Goal: Transaction & Acquisition: Obtain resource

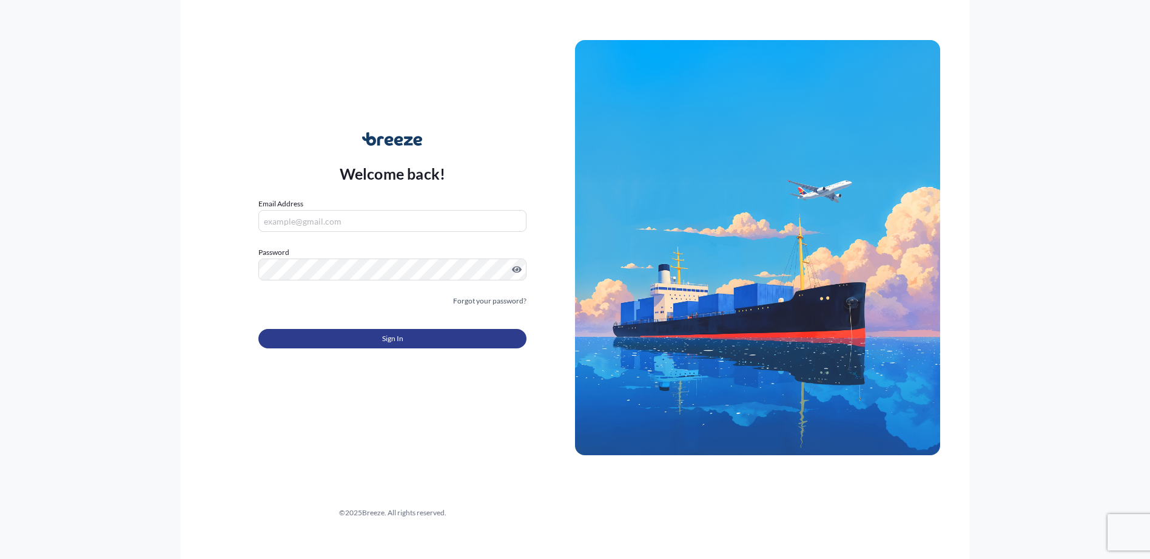
type input "[PERSON_NAME][EMAIL_ADDRESS][DOMAIN_NAME]"
click at [413, 337] on button "Sign In" at bounding box center [392, 338] width 268 height 19
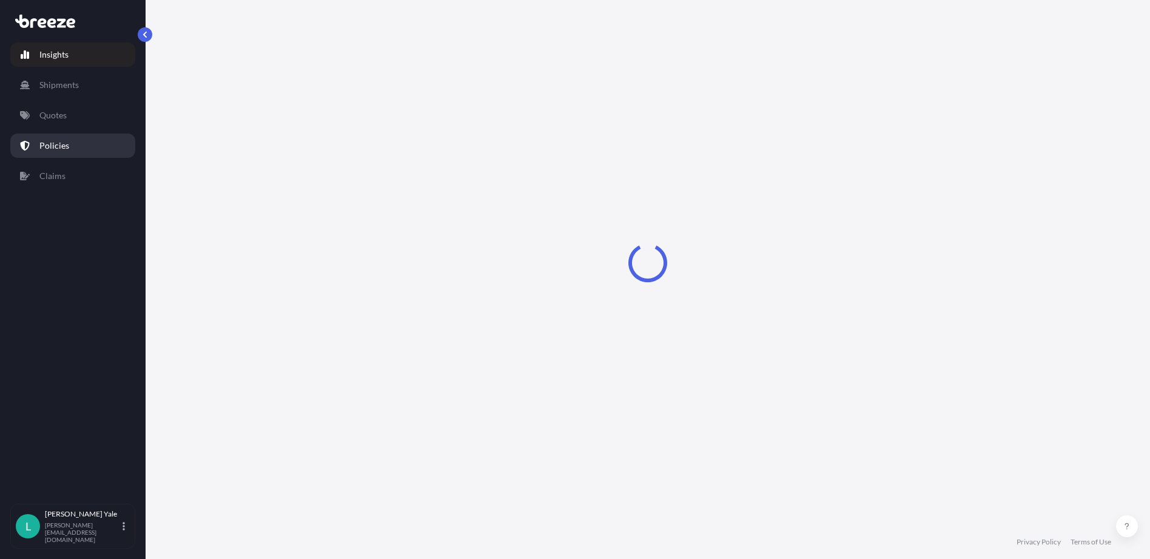
select select "2025"
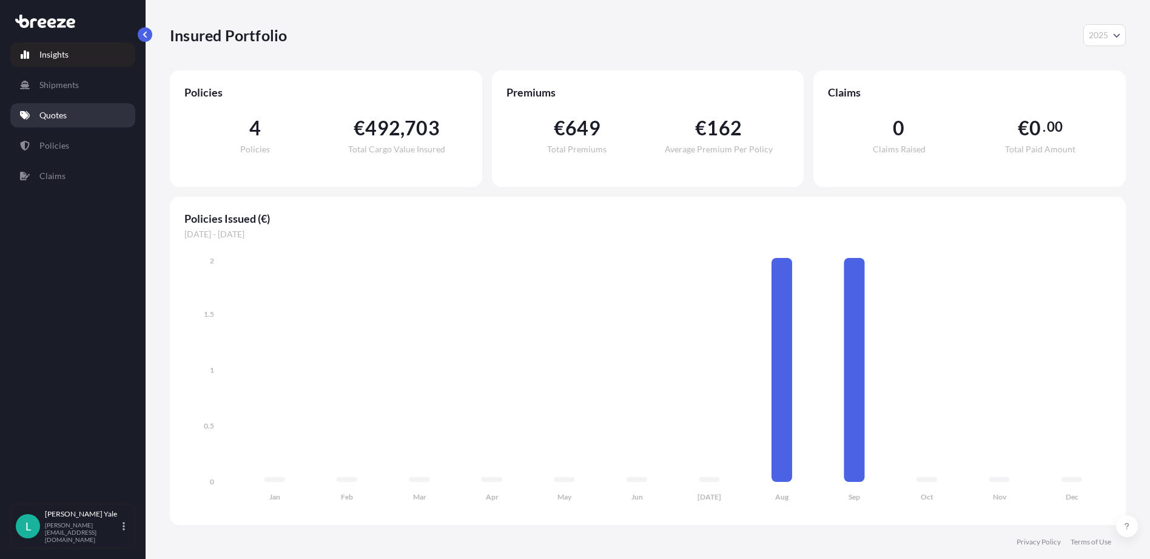
click at [56, 114] on p "Quotes" at bounding box center [52, 115] width 27 height 12
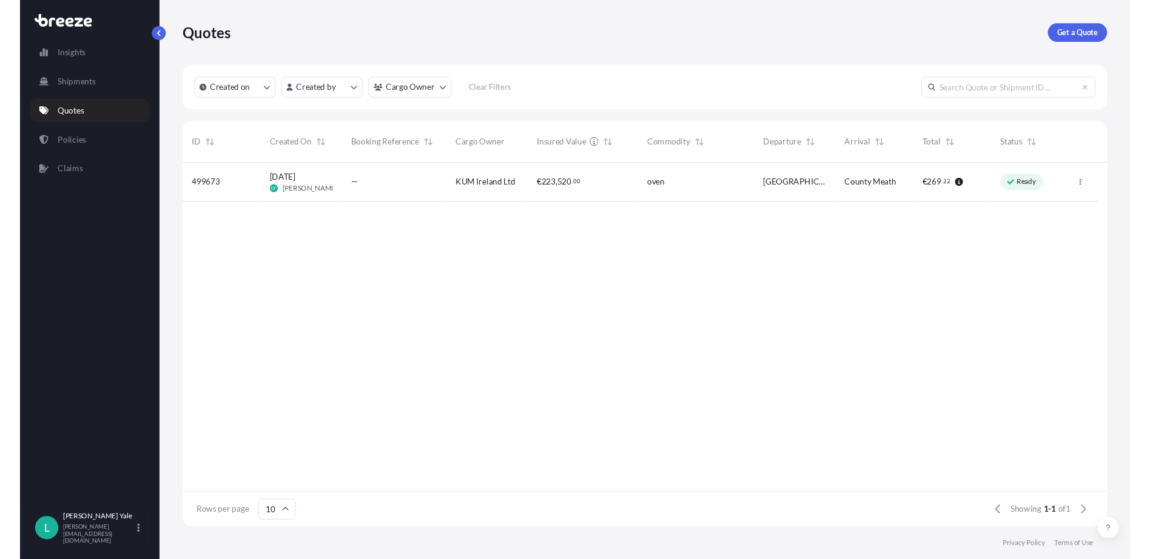
scroll to position [352, 947]
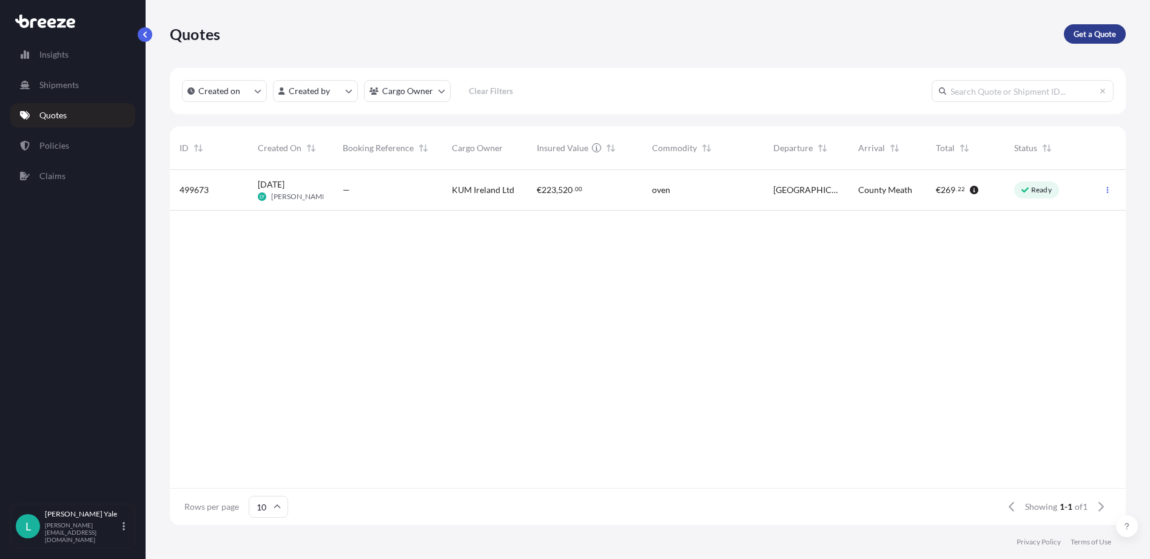
click at [1092, 36] on p "Get a Quote" at bounding box center [1095, 34] width 42 height 12
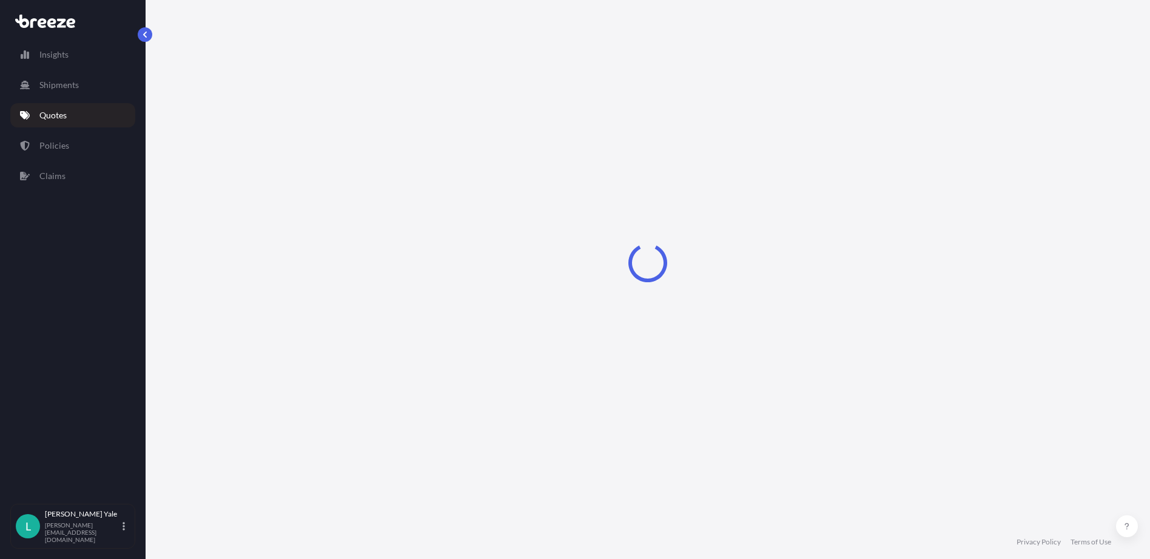
select select "Sea"
select select "1"
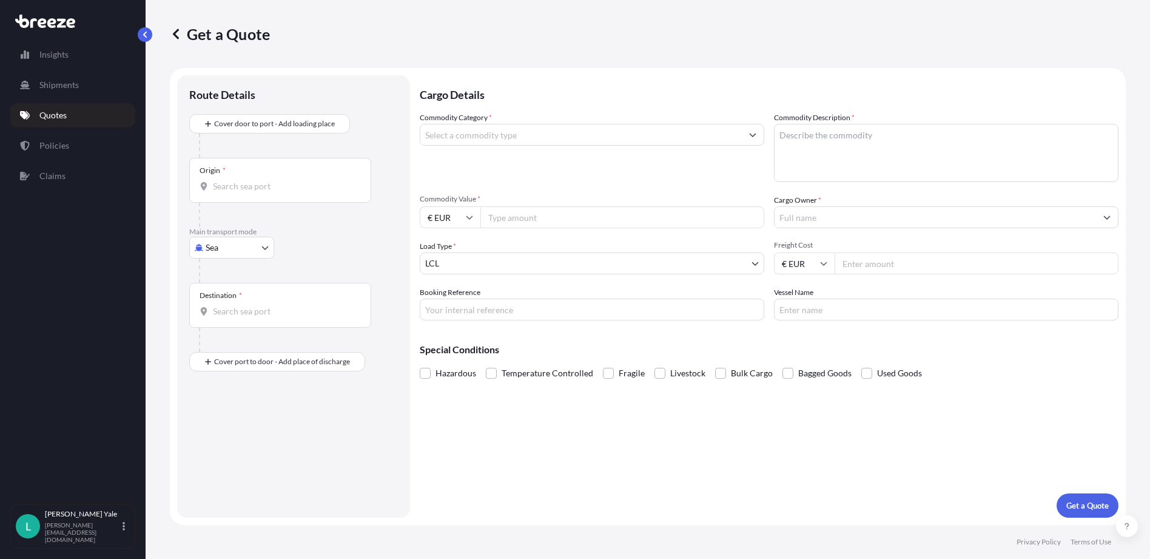
click at [446, 136] on input "Commodity Category *" at bounding box center [581, 135] width 322 height 22
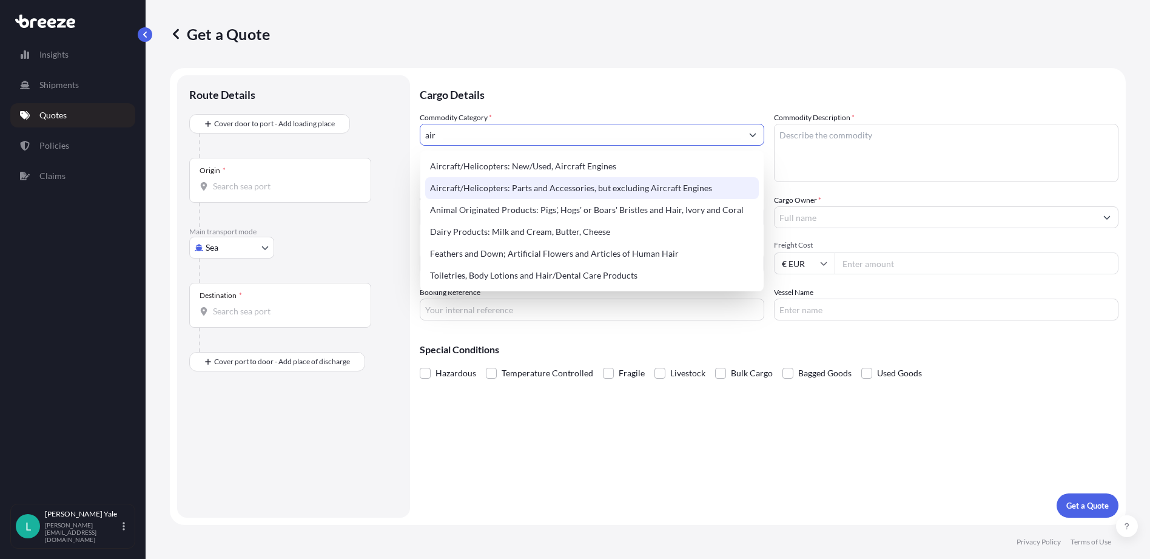
click at [477, 181] on div "Aircraft/Helicopters: Parts and Accessories, but excluding Aircraft Engines" at bounding box center [592, 188] width 334 height 22
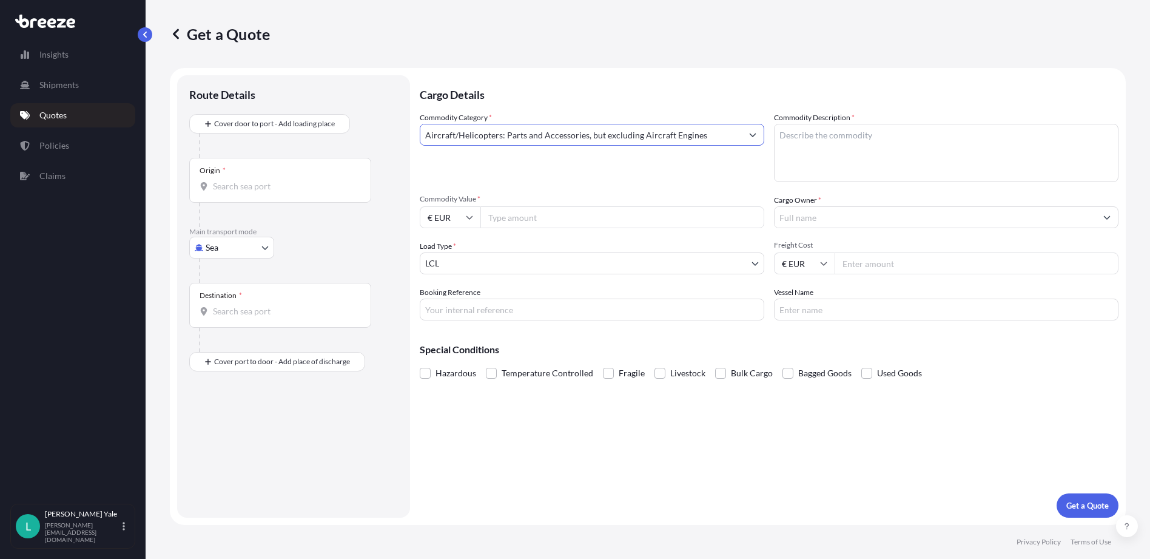
type input "Aircraft/Helicopters: Parts and Accessories, but excluding Aircraft Engines"
click at [786, 134] on textarea "Commodity Description *" at bounding box center [946, 153] width 345 height 58
click at [522, 220] on input "Commodity Value *" at bounding box center [622, 217] width 284 height 22
type input "723459.56"
click at [505, 160] on div "Commodity Category * Aircraft/Helicopters: Parts and Accessories, but excluding…" at bounding box center [592, 147] width 345 height 70
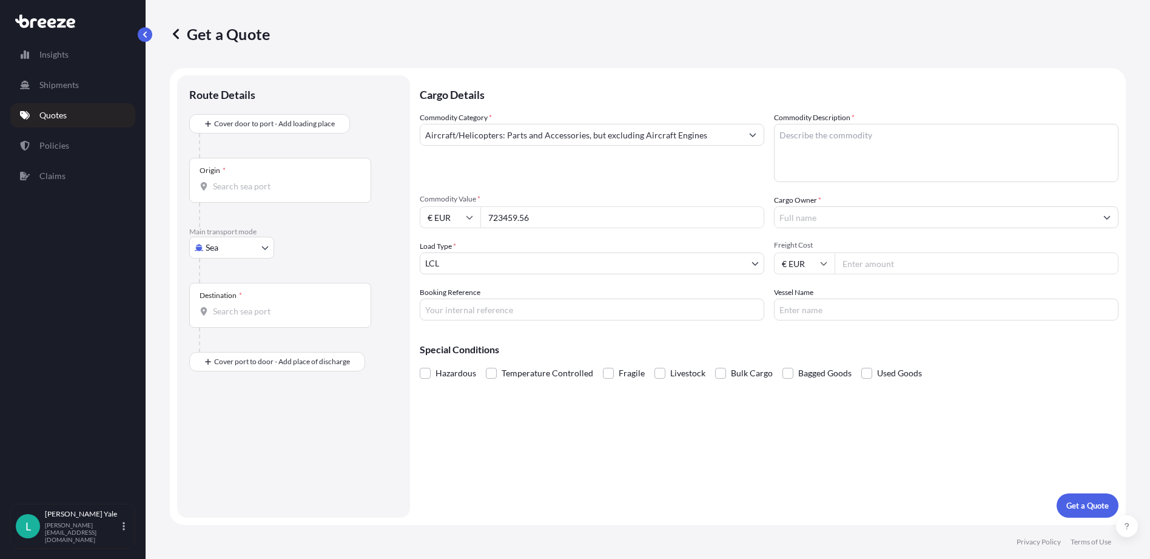
click at [793, 212] on input "Cargo Owner *" at bounding box center [936, 217] width 322 height 22
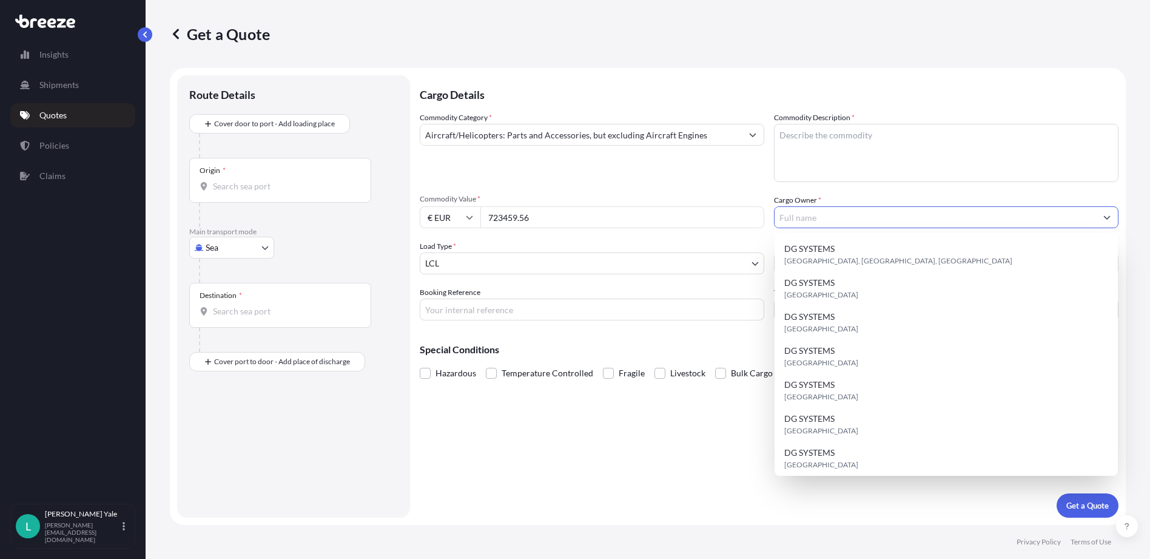
paste input "[PERSON_NAME] Aerospace"
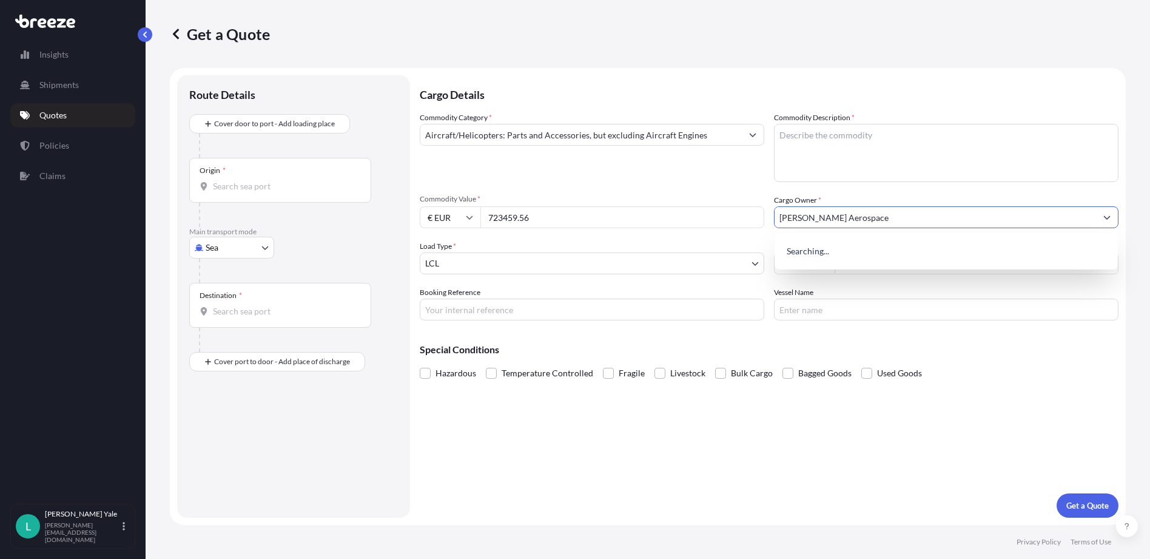
type input "[PERSON_NAME] Aerospace"
click at [795, 140] on textarea "Commodity Description *" at bounding box center [946, 153] width 345 height 58
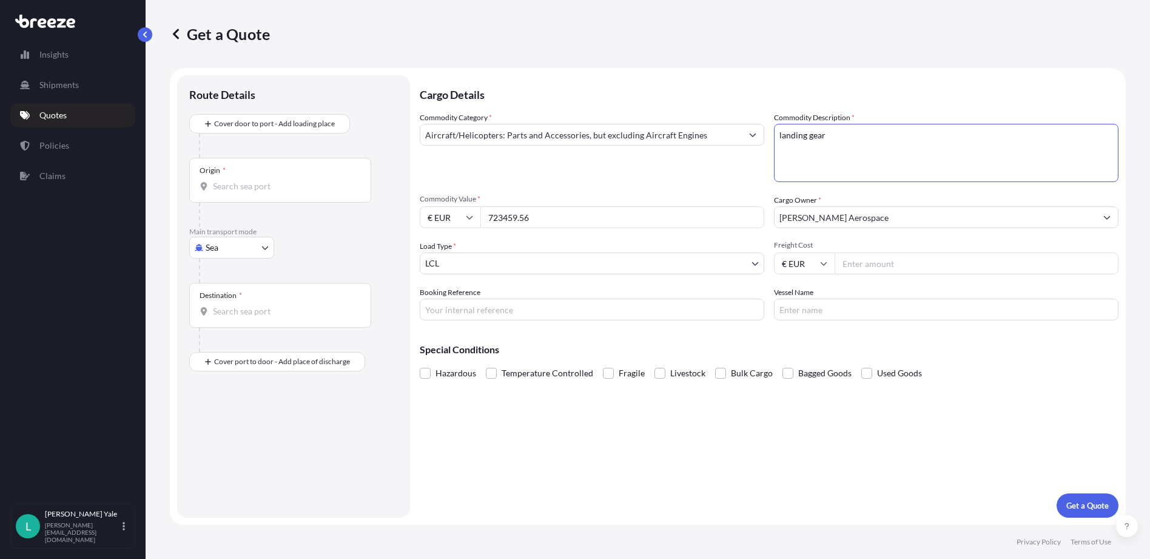
type textarea "landing gear"
click at [821, 262] on icon at bounding box center [824, 264] width 7 height 4
click at [803, 263] on input "€ EUR" at bounding box center [804, 263] width 61 height 22
click at [823, 263] on icon at bounding box center [824, 264] width 7 height 4
click at [808, 315] on div "£ GBP" at bounding box center [804, 322] width 51 height 23
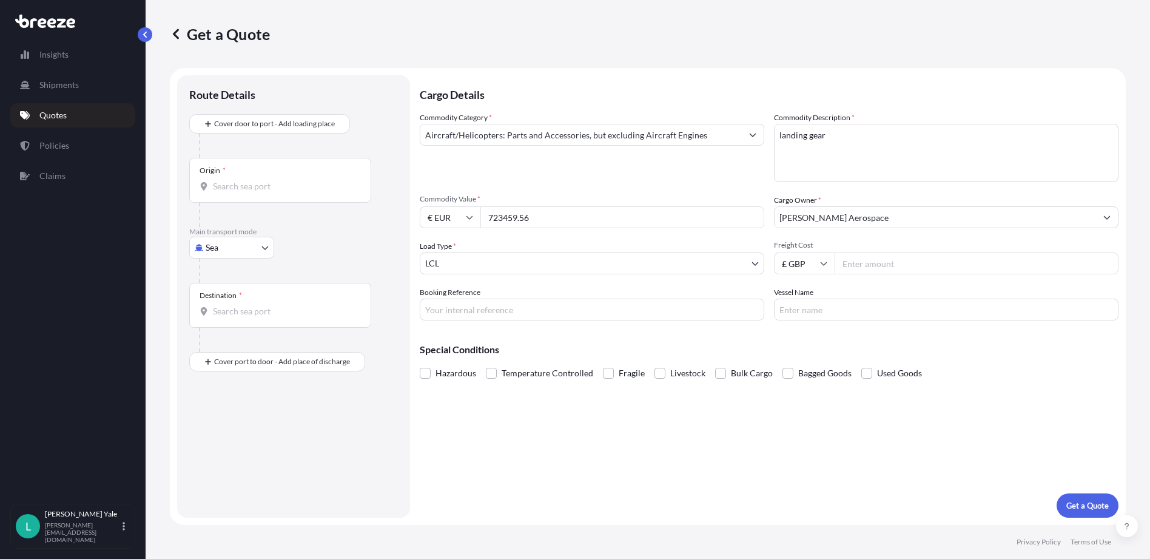
type input "£ GBP"
click at [846, 261] on input "Freight Cost" at bounding box center [977, 263] width 284 height 22
type input "900.00"
drag, startPoint x: 534, startPoint y: 219, endPoint x: 490, endPoint y: 219, distance: 43.7
click at [490, 219] on input "723459.56" at bounding box center [622, 217] width 284 height 22
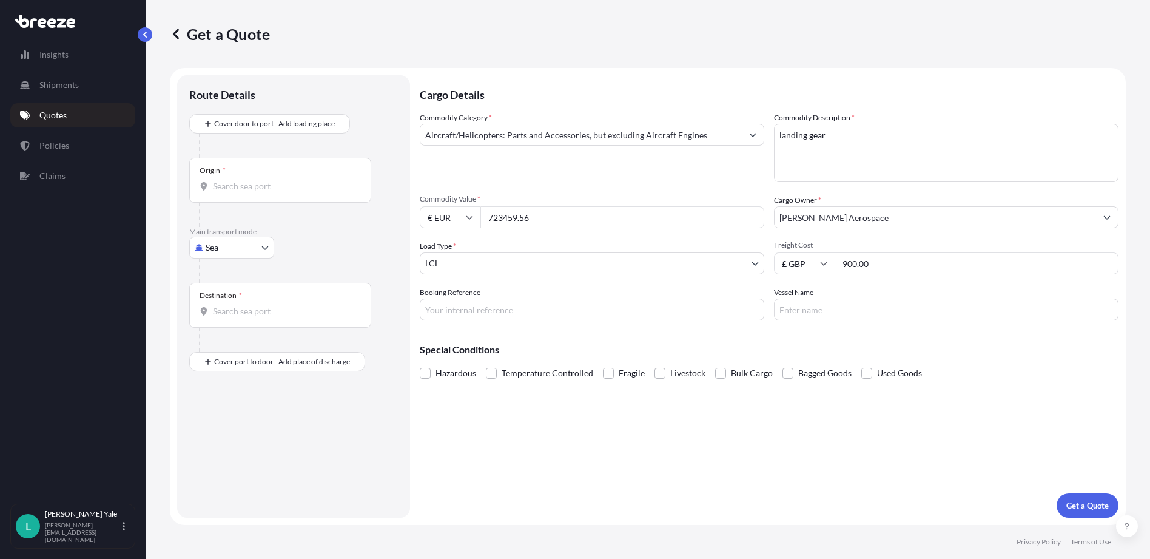
click at [537, 220] on input "723459.56" at bounding box center [622, 217] width 284 height 22
drag, startPoint x: 520, startPoint y: 219, endPoint x: 508, endPoint y: 218, distance: 11.6
click at [508, 218] on input "723459.56" at bounding box center [622, 217] width 284 height 22
click at [532, 241] on div "Load Type * LCL" at bounding box center [592, 257] width 345 height 34
click at [505, 215] on input "723422.56" at bounding box center [622, 217] width 284 height 22
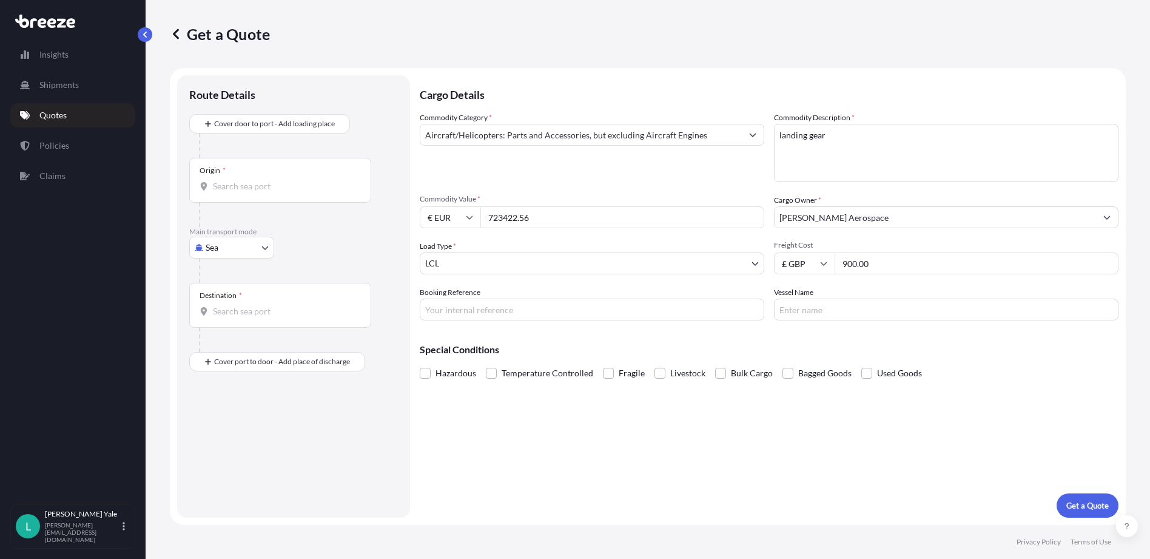
click at [522, 220] on input "723422.56" at bounding box center [622, 217] width 284 height 22
click at [525, 221] on input "723422.56" at bounding box center [622, 217] width 284 height 22
type input "723422.26"
click at [212, 173] on div "Origin *" at bounding box center [213, 171] width 26 height 10
click at [213, 180] on input "Origin *" at bounding box center [284, 186] width 143 height 12
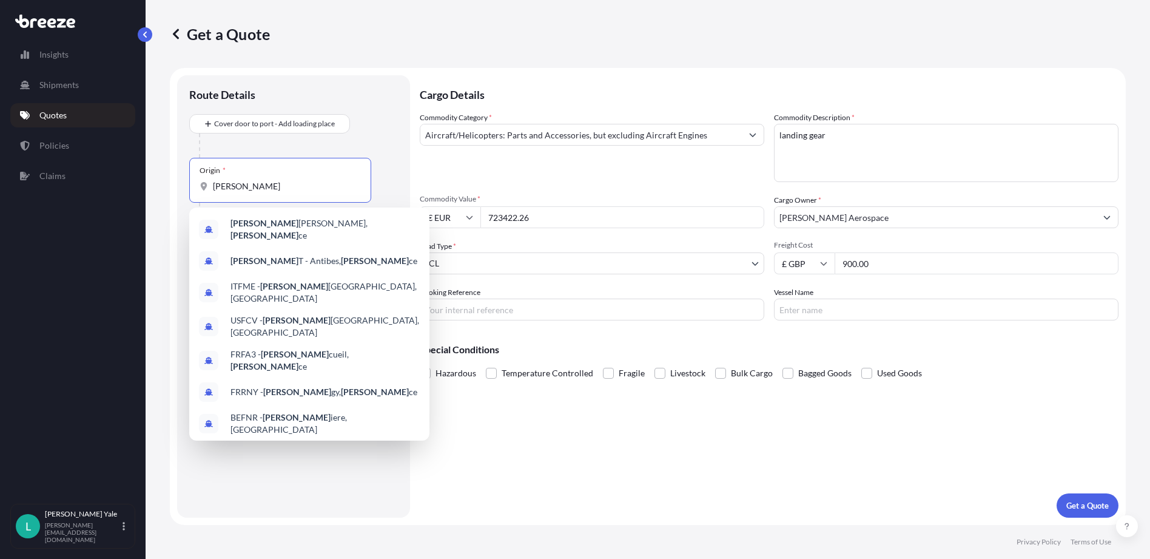
type input "[PERSON_NAME]"
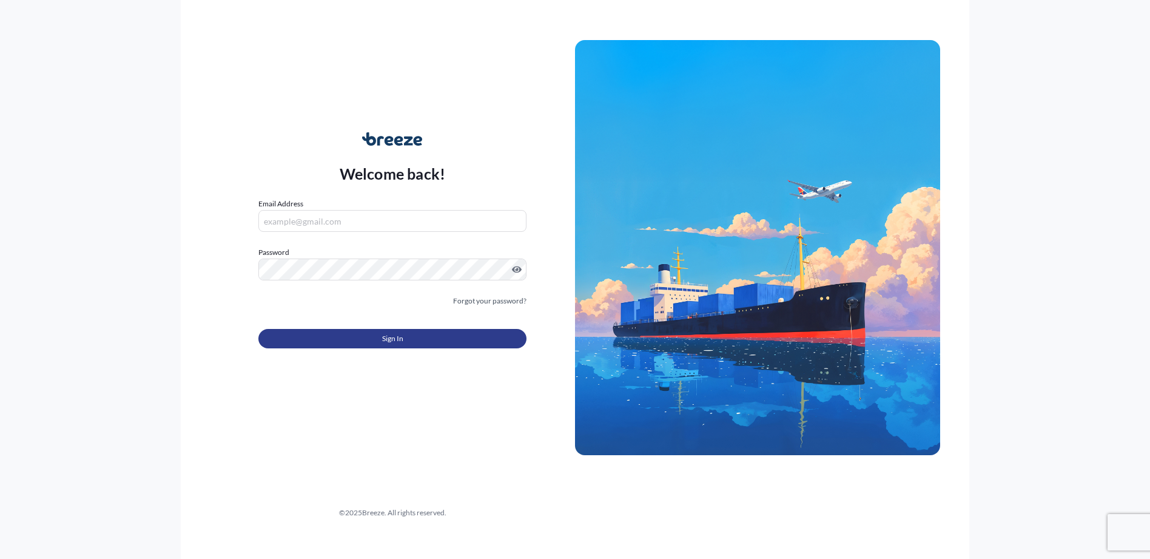
type input "[PERSON_NAME][EMAIL_ADDRESS][DOMAIN_NAME]"
click at [392, 344] on span "Sign In" at bounding box center [392, 338] width 21 height 12
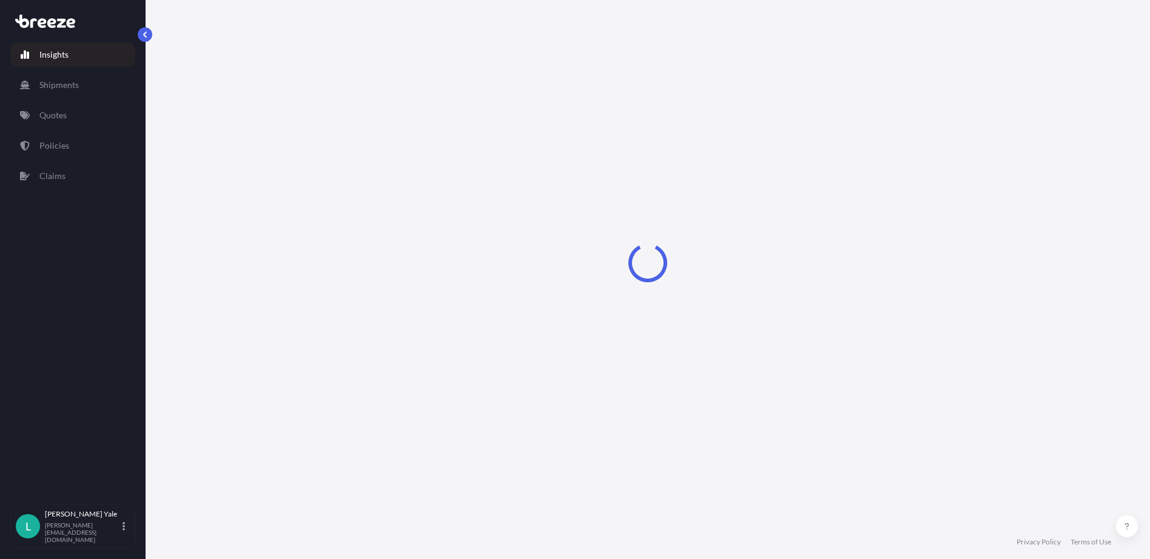
select select "2025"
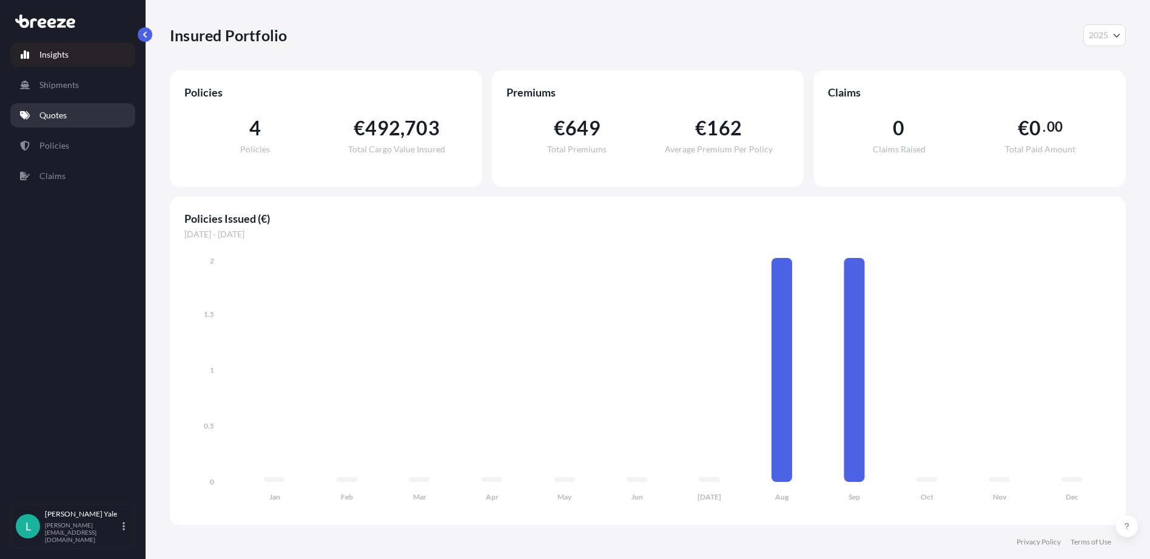
click at [75, 115] on link "Quotes" at bounding box center [72, 115] width 125 height 24
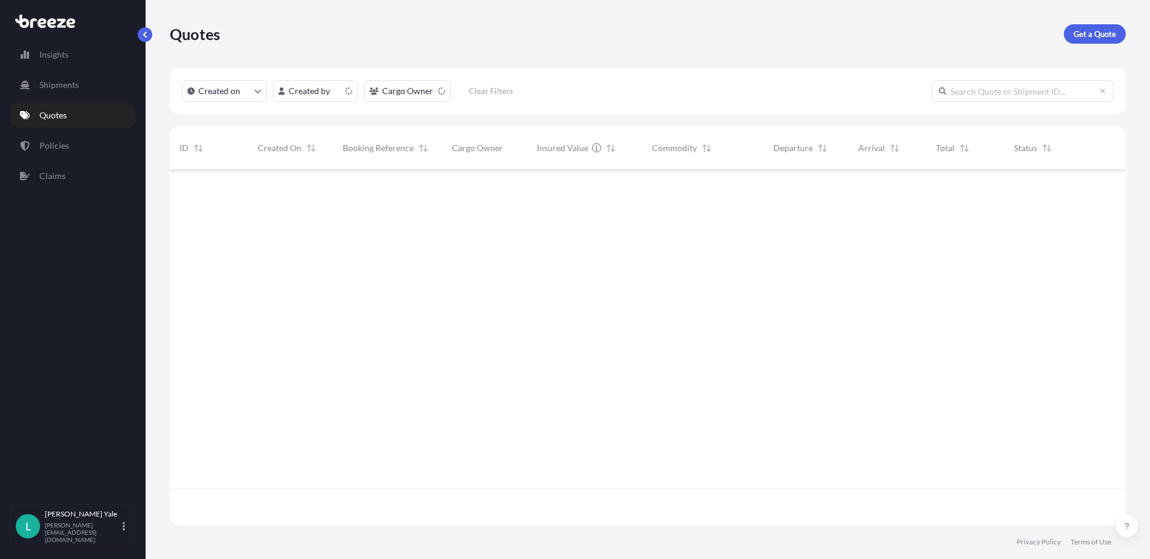
scroll to position [352, 947]
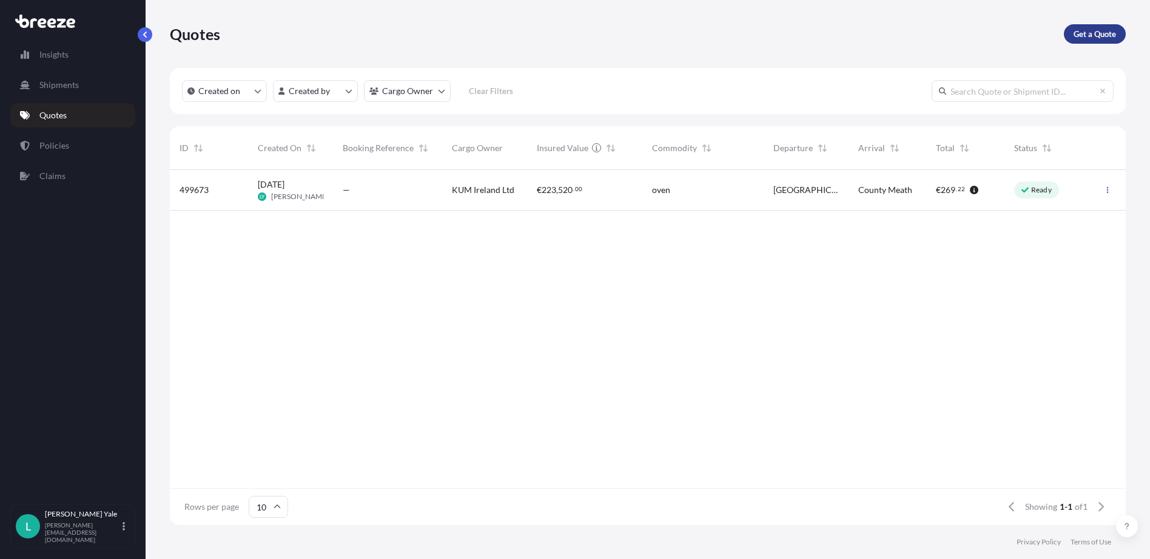
click at [1079, 36] on p "Get a Quote" at bounding box center [1095, 34] width 42 height 12
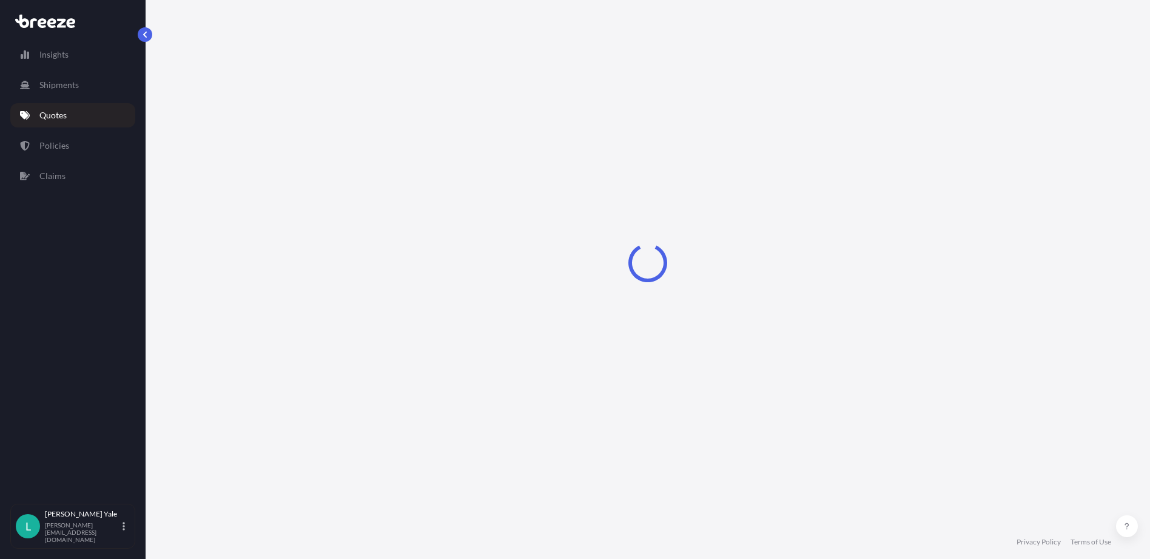
select select "Sea"
select select "1"
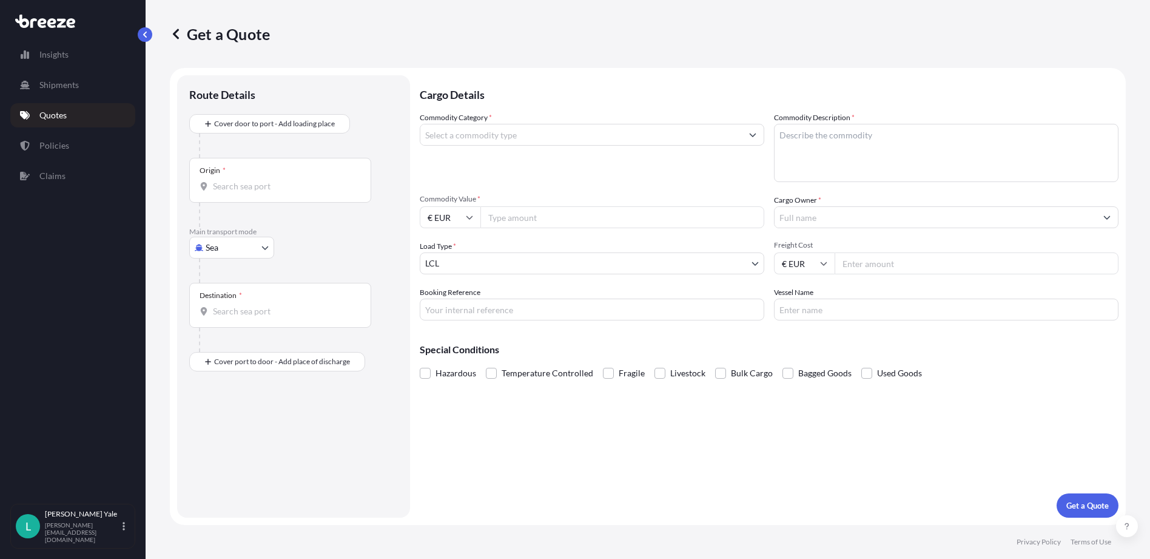
click at [451, 136] on input "Commodity Category *" at bounding box center [581, 135] width 322 height 22
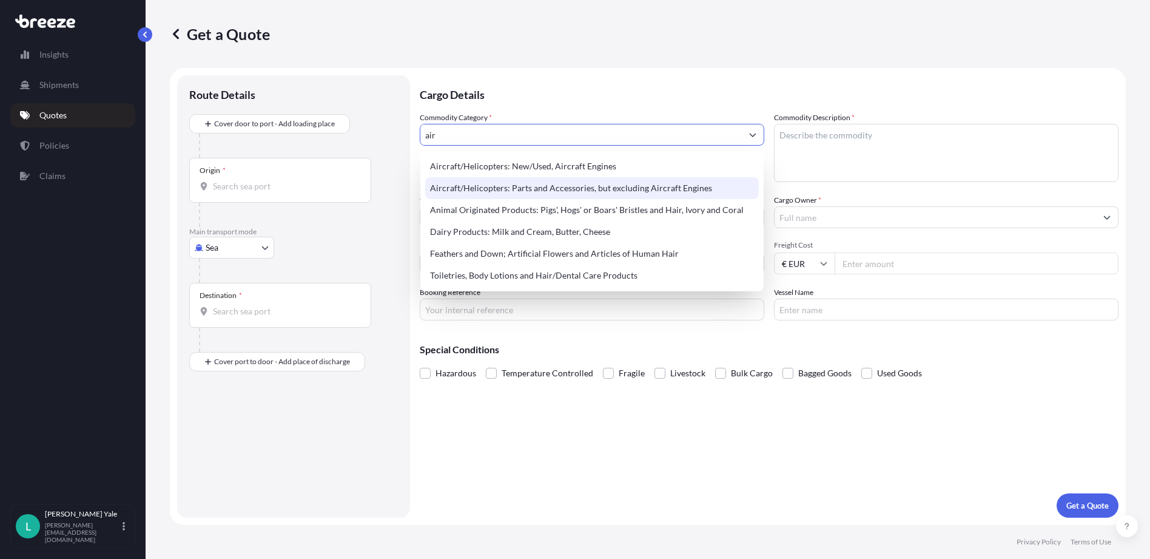
click at [463, 184] on div "Aircraft/Helicopters: Parts and Accessories, but excluding Aircraft Engines" at bounding box center [592, 188] width 334 height 22
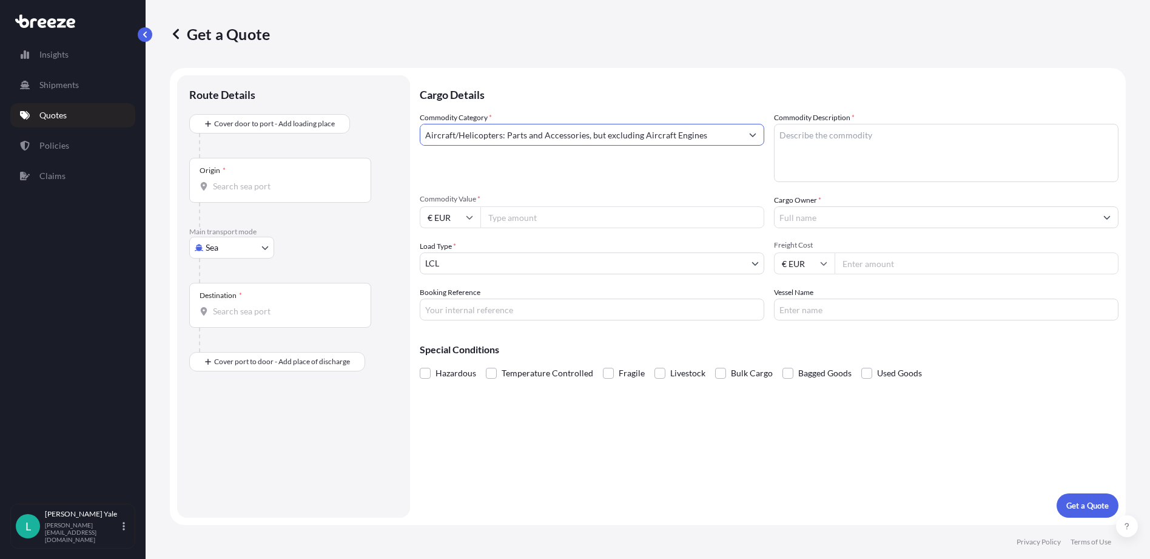
type input "Aircraft/Helicopters: Parts and Accessories, but excluding Aircraft Engines"
click at [809, 140] on textarea "Commodity Description *" at bounding box center [946, 153] width 345 height 58
type textarea "landing gear"
click at [795, 215] on input "Cargo Owner *" at bounding box center [936, 217] width 322 height 22
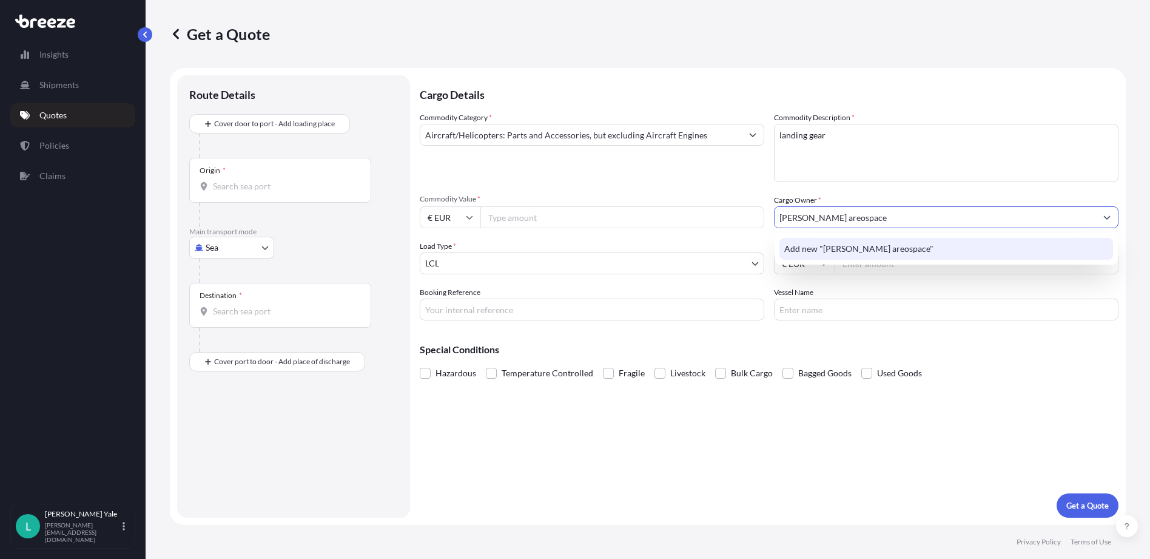
click at [821, 251] on span "Add new "wyatt areospace"" at bounding box center [858, 249] width 149 height 12
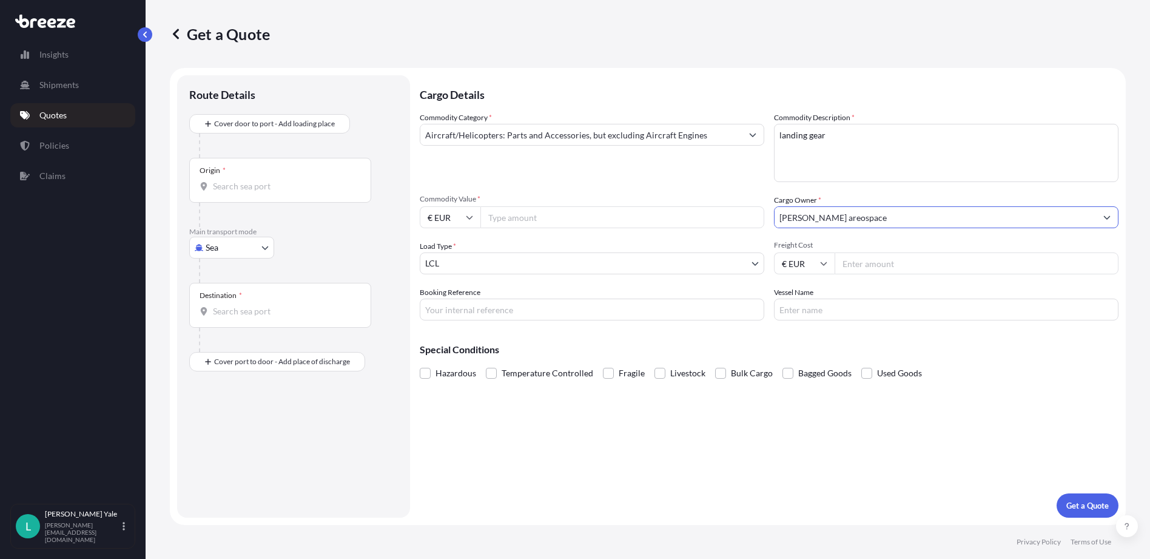
type input "wyatt areospace"
click at [735, 178] on div "Commodity Category * Aircraft/Helicopters: Parts and Accessories, but excluding…" at bounding box center [592, 147] width 345 height 70
click at [491, 217] on input "Commodity Value *" at bounding box center [622, 217] width 284 height 22
click at [473, 219] on input "€ EUR" at bounding box center [450, 217] width 61 height 22
click at [455, 306] on div "$ USD" at bounding box center [450, 301] width 51 height 23
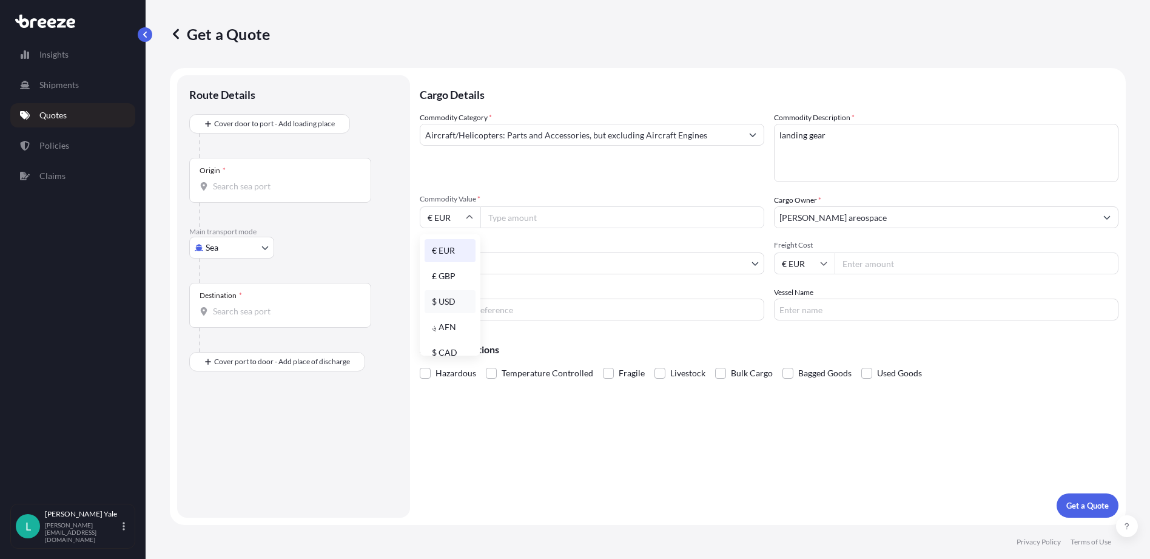
type input "$ USD"
click at [496, 214] on input "Commodity Value *" at bounding box center [622, 217] width 284 height 22
type input "800400.00"
click at [524, 232] on div "Commodity Category * Aircraft/Helicopters: Parts and Accessories, but excluding…" at bounding box center [769, 216] width 699 height 209
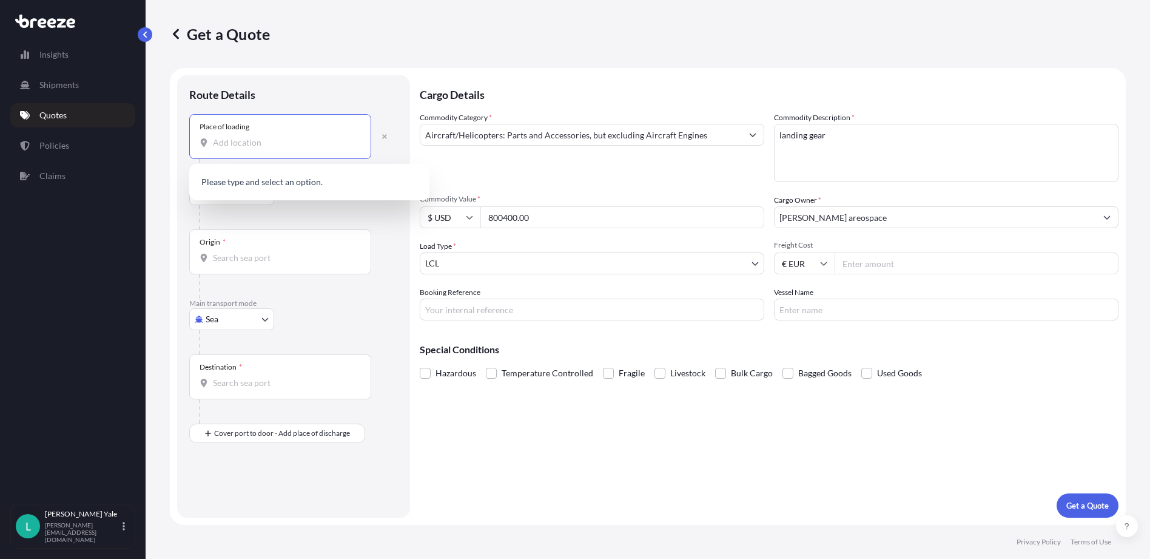
click at [219, 136] on input "Place of loading" at bounding box center [284, 142] width 143 height 12
click at [224, 133] on div "Place of loading" at bounding box center [280, 136] width 182 height 45
click at [224, 136] on input "Place of loading" at bounding box center [284, 142] width 143 height 12
drag, startPoint x: 224, startPoint y: 133, endPoint x: 214, endPoint y: 144, distance: 15.0
click at [214, 144] on input "Place of loading" at bounding box center [284, 142] width 143 height 12
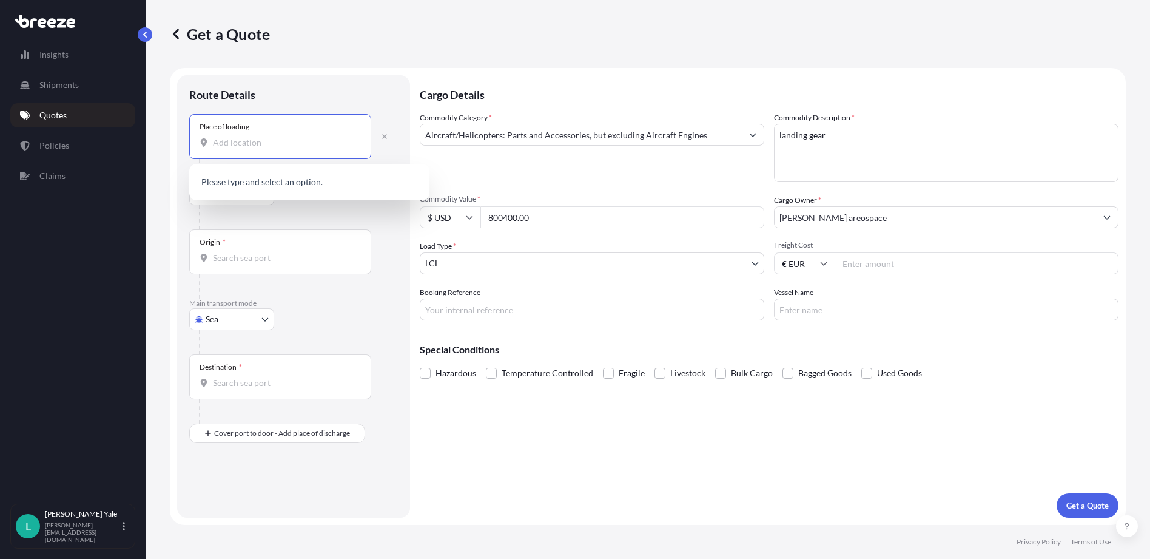
paste input "Chateauroux Marcel Dassault, Airport, France"
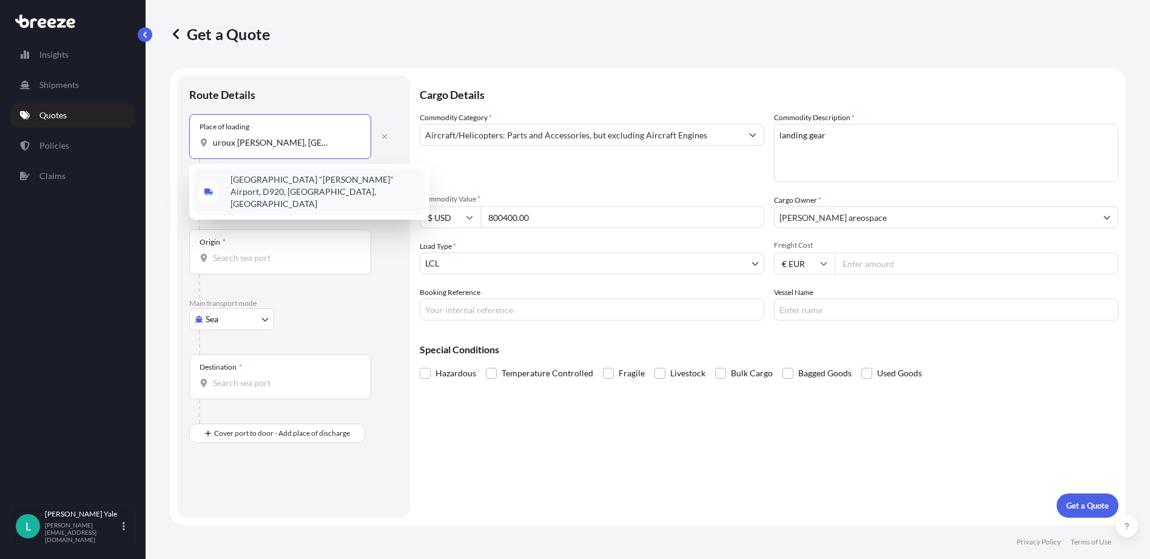
click at [343, 188] on span "Châteauroux-Centre "Marcel Dassault" Airport, D920, Déols, France" at bounding box center [325, 191] width 189 height 36
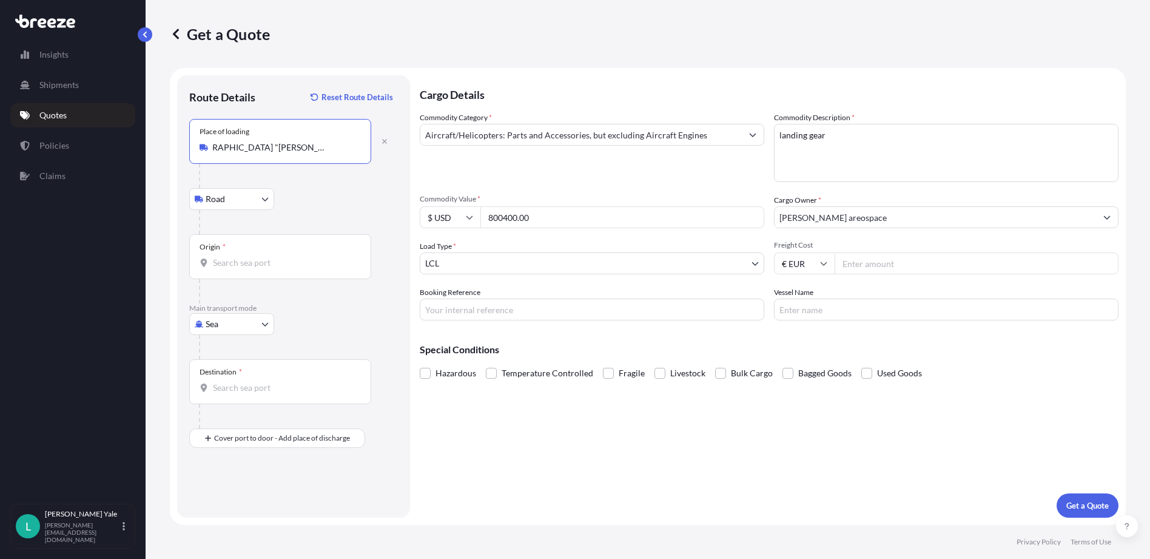
type input "Châteauroux-Centre "Marcel Dassault" Airport, D920, Déols, France"
click at [263, 199] on body "1 option available. Insights Shipments Quotes Policies Claims L Lisa Yale lisa@…" at bounding box center [575, 279] width 1150 height 559
click at [247, 232] on div "Road" at bounding box center [231, 231] width 75 height 22
click at [337, 190] on div "Road Road Rail" at bounding box center [293, 199] width 209 height 22
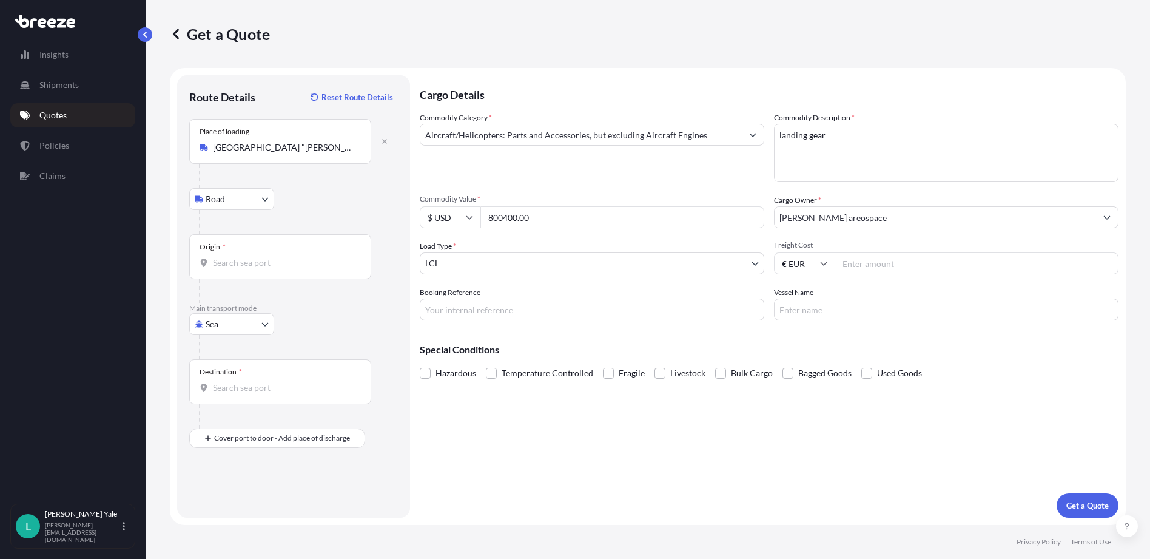
click at [241, 380] on div "Destination *" at bounding box center [280, 381] width 182 height 45
click at [241, 382] on input "Destination *" at bounding box center [284, 388] width 143 height 12
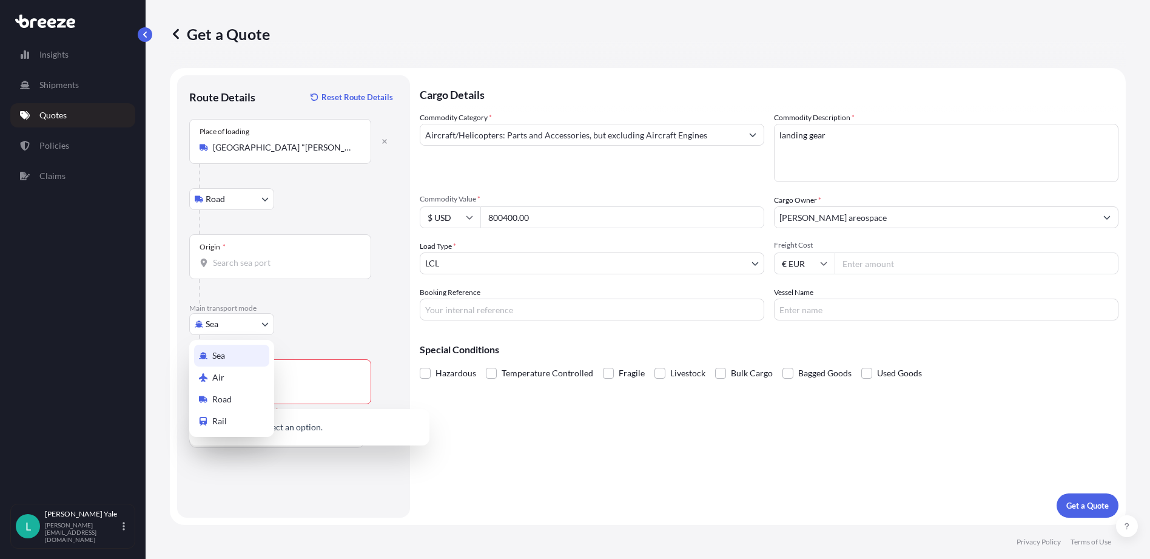
click at [268, 319] on body "0 options available. Insights Shipments Quotes Policies Claims L Lisa Yale lisa…" at bounding box center [575, 279] width 1150 height 559
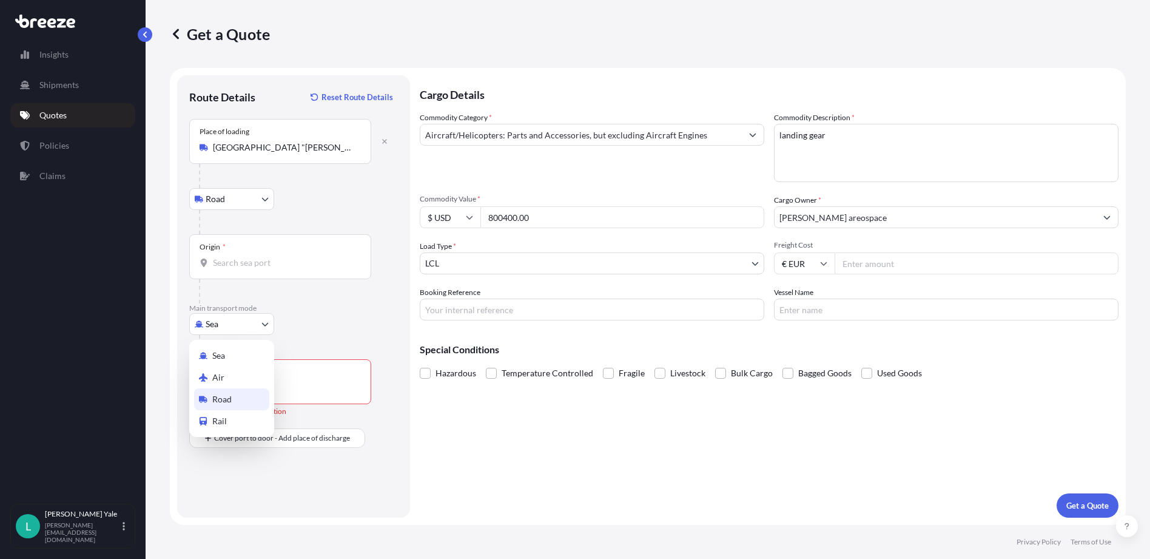
click at [231, 394] on span "Road" at bounding box center [221, 399] width 19 height 12
select select "Road"
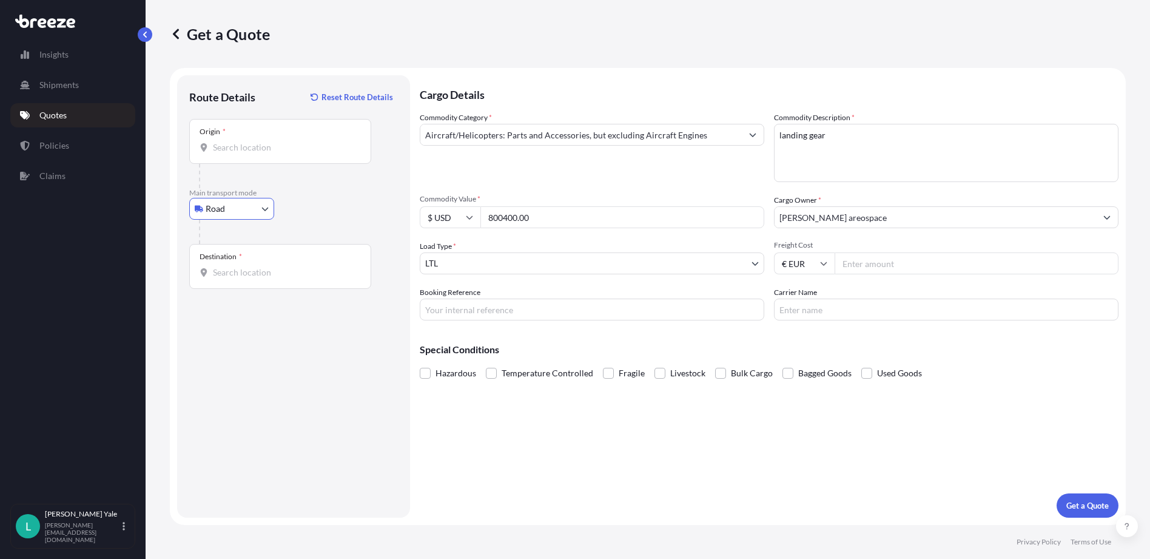
click at [259, 264] on div "Destination *" at bounding box center [280, 266] width 182 height 45
click at [259, 266] on input "Destination *" at bounding box center [284, 272] width 143 height 12
drag, startPoint x: 259, startPoint y: 264, endPoint x: 218, endPoint y: 261, distance: 41.3
click at [218, 261] on div "Destination *" at bounding box center [280, 266] width 182 height 45
drag, startPoint x: 218, startPoint y: 261, endPoint x: 267, endPoint y: 268, distance: 49.6
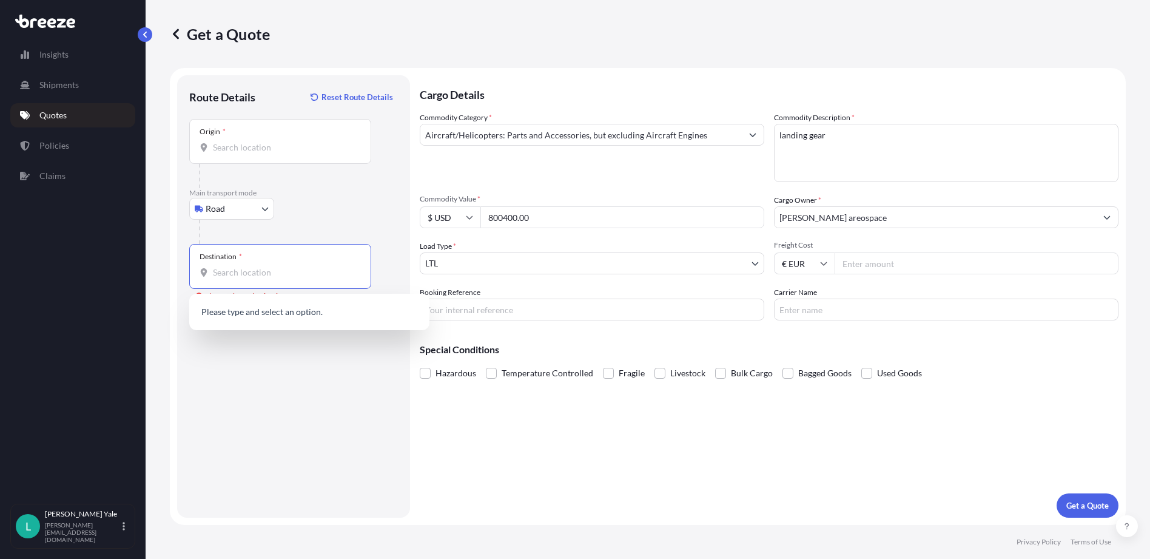
click at [267, 268] on input "Destination * Please select a destination" at bounding box center [284, 272] width 143 height 12
paste input "67120 MOLSHEIM / FRANCE"
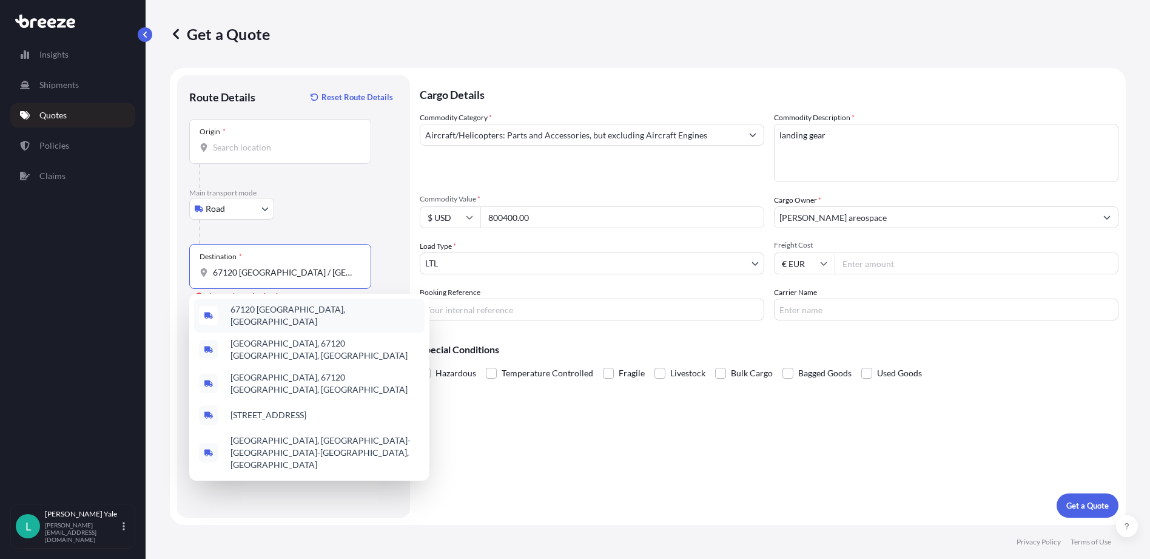
click at [348, 306] on div "67120 Molsheim, France" at bounding box center [309, 315] width 231 height 34
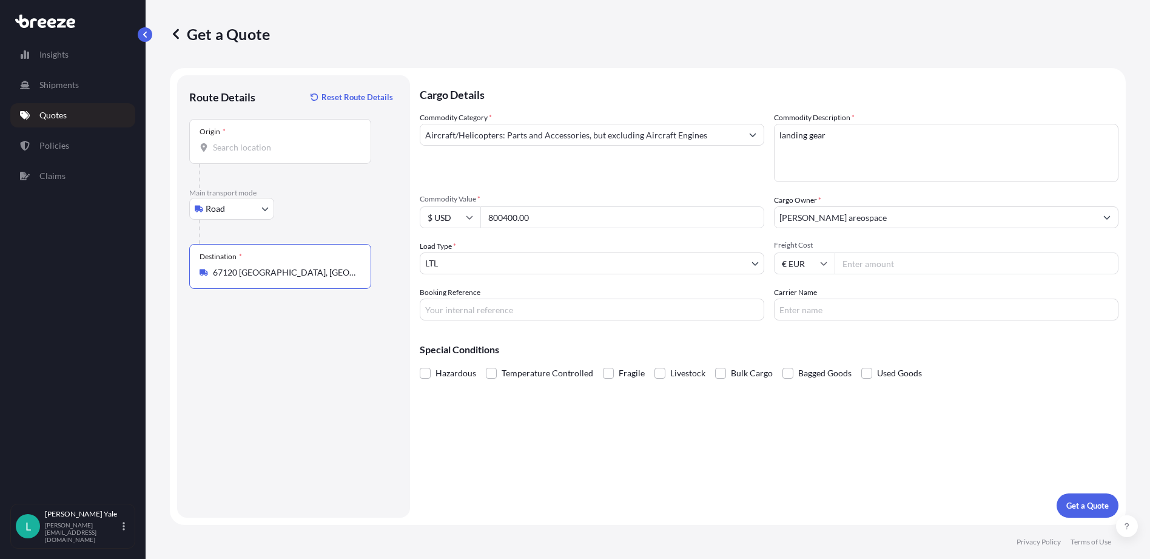
type input "67120 Molsheim, France"
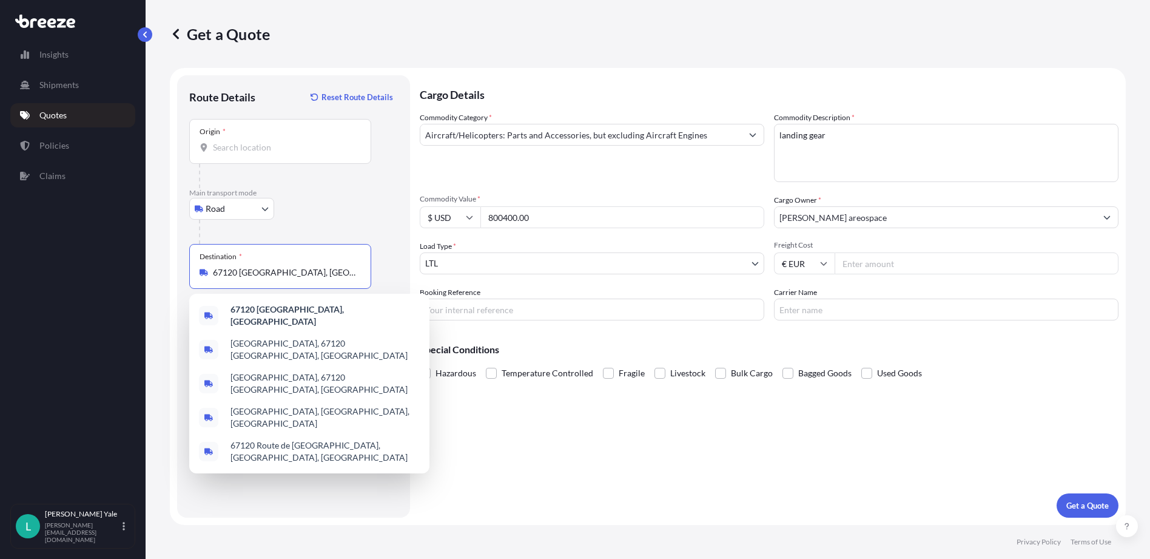
click at [623, 458] on div "Cargo Details Commodity Category * Aircraft/Helicopters: Parts and Accessories,…" at bounding box center [769, 296] width 699 height 442
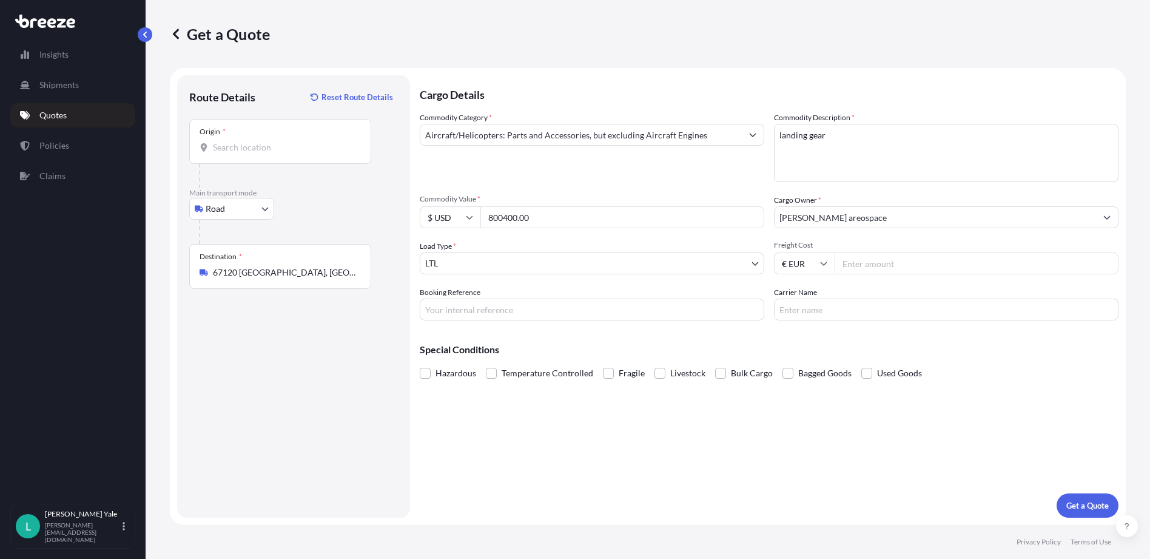
click at [816, 310] on input "Carrier Name" at bounding box center [946, 309] width 345 height 22
drag, startPoint x: 750, startPoint y: 328, endPoint x: 758, endPoint y: 328, distance: 7.9
click at [750, 328] on div "Cargo Details Commodity Category * Aircraft/Helicopters: Parts and Accessories,…" at bounding box center [769, 296] width 699 height 442
click at [233, 145] on input "Origin *" at bounding box center [284, 147] width 143 height 12
click at [209, 132] on div "Origin *" at bounding box center [213, 132] width 26 height 10
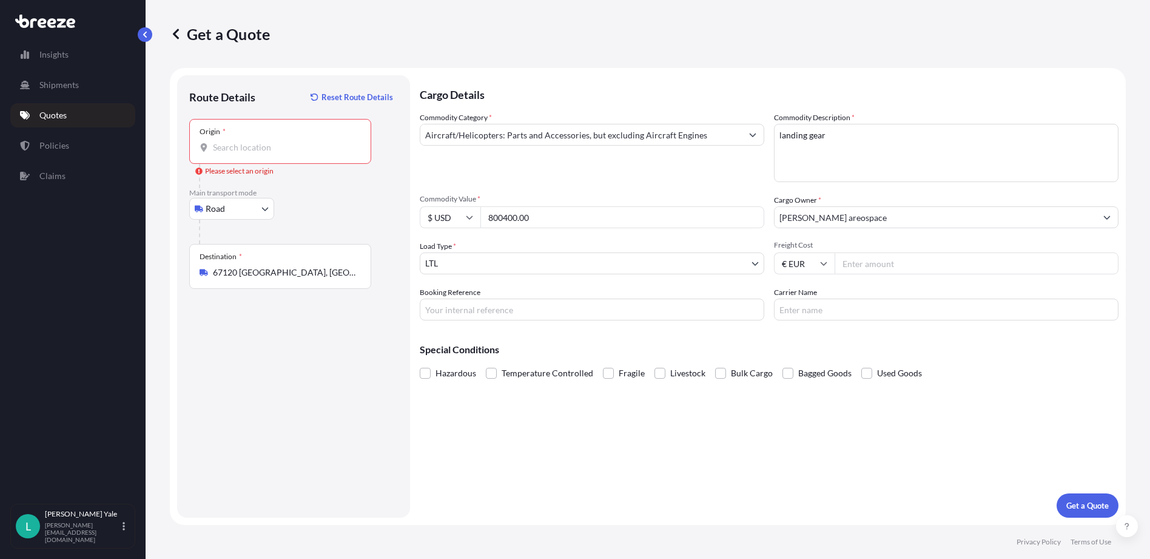
click at [213, 141] on input "Origin * Please select an origin" at bounding box center [284, 147] width 143 height 12
paste input "Chateauroux Marcel Dassault, Airport, France"
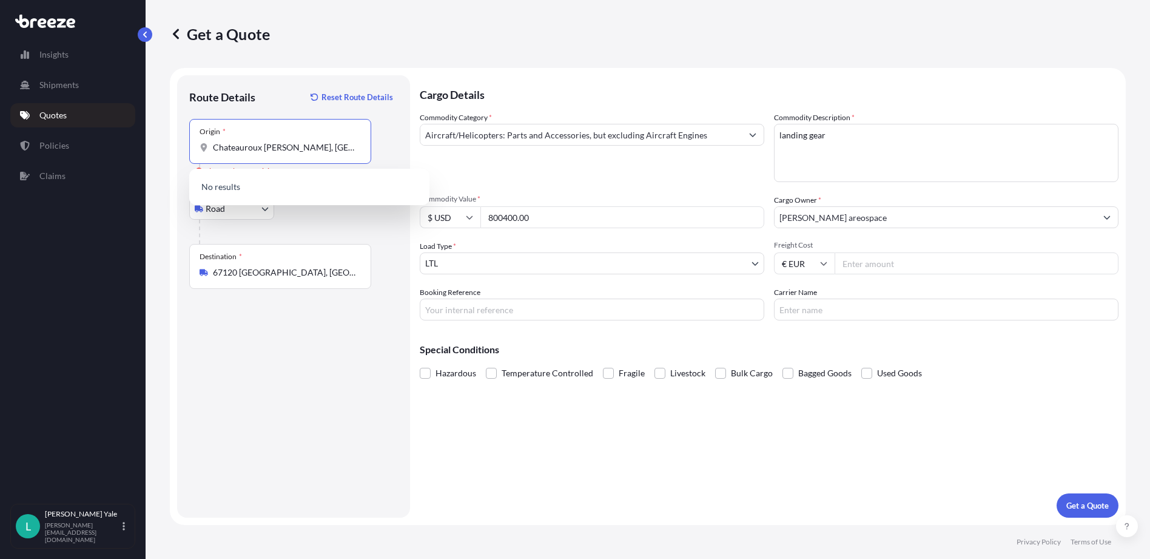
scroll to position [0, 27]
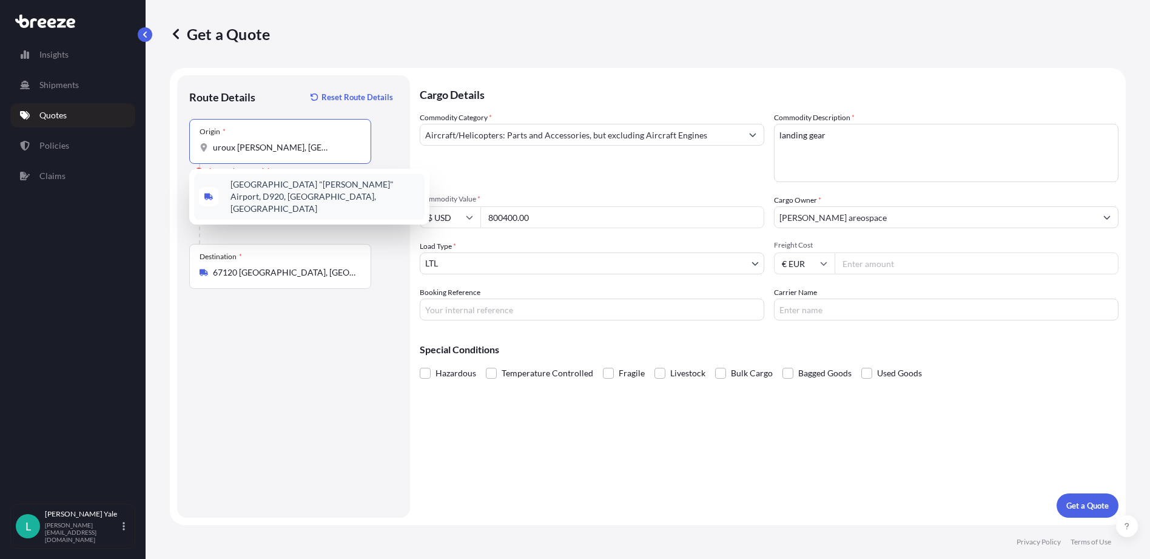
click at [313, 189] on span "Châteauroux-Centre "Marcel Dassault" Airport, D920, Déols, France" at bounding box center [325, 196] width 189 height 36
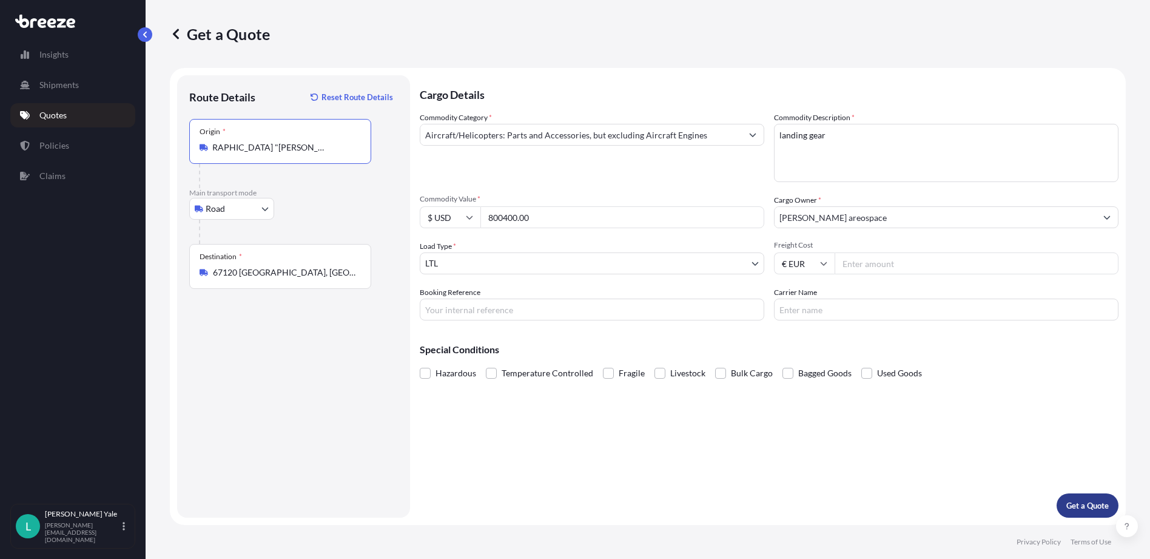
type input "Châteauroux-Centre "Marcel Dassault" Airport, D920, Déols, France"
click at [1074, 502] on p "Get a Quote" at bounding box center [1087, 505] width 42 height 12
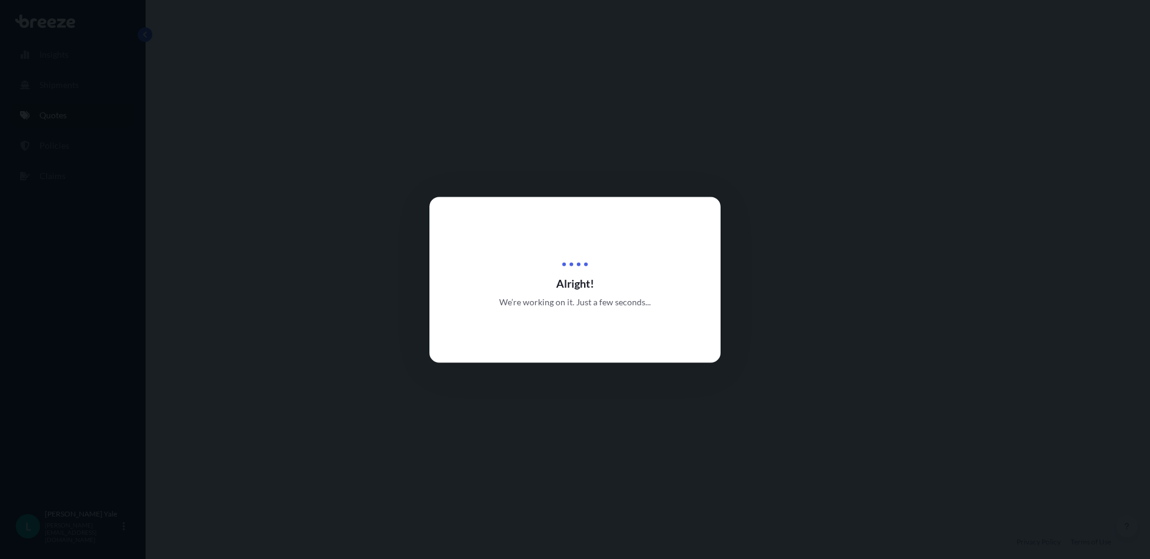
select select "Road"
select select "1"
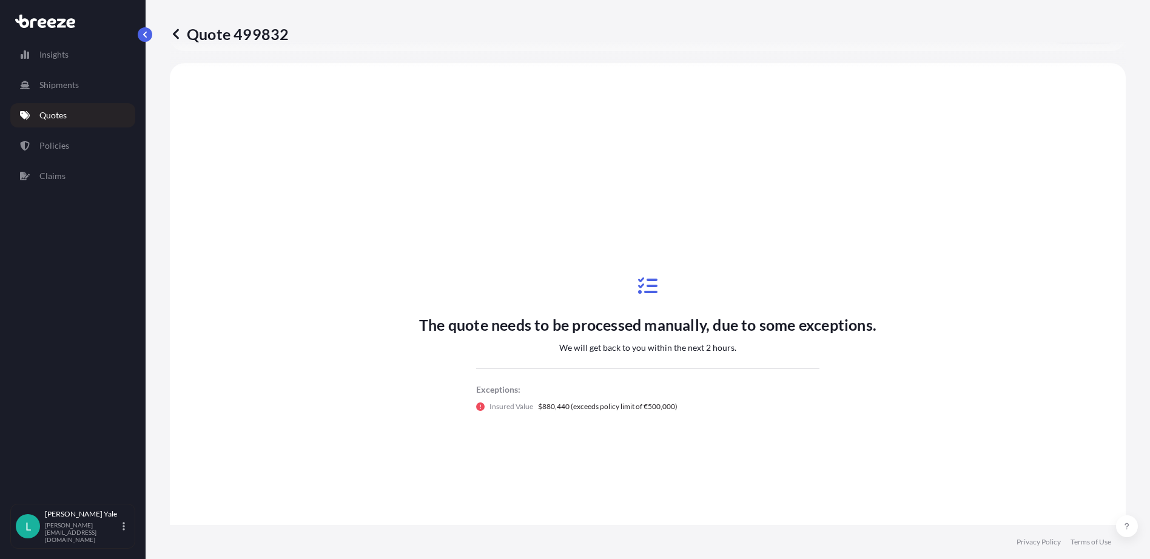
scroll to position [365, 0]
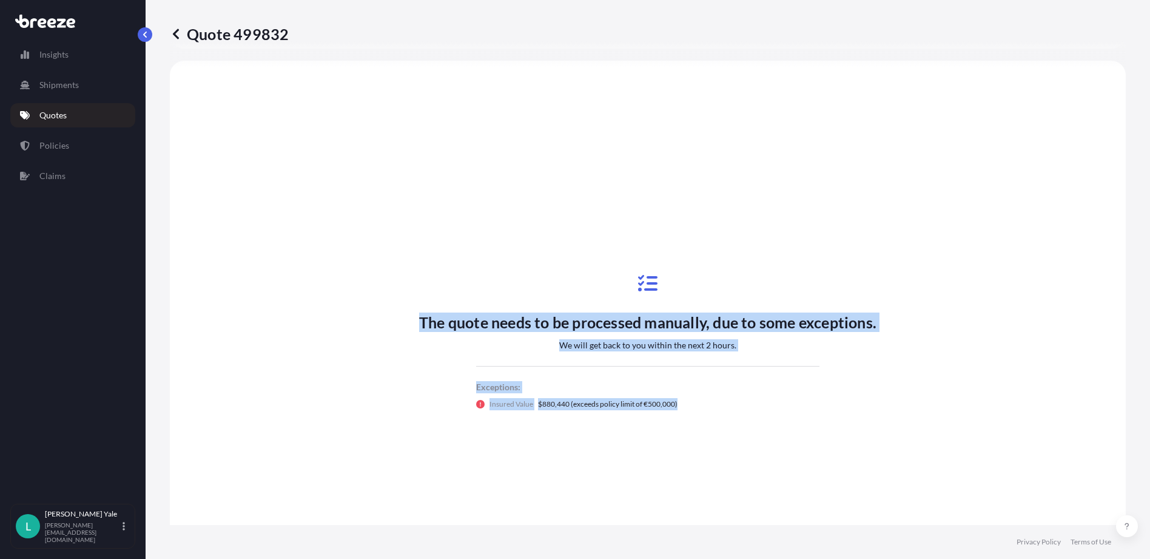
drag, startPoint x: 362, startPoint y: 281, endPoint x: 859, endPoint y: 412, distance: 513.8
click at [859, 412] on div "The quote needs to be processed manually, due to some exceptions. We will get b…" at bounding box center [648, 342] width 922 height 528
copy div "The quote needs to be processed manually, due to some exceptions. We will get b…"
